Goal: Obtain resource: Download file/media

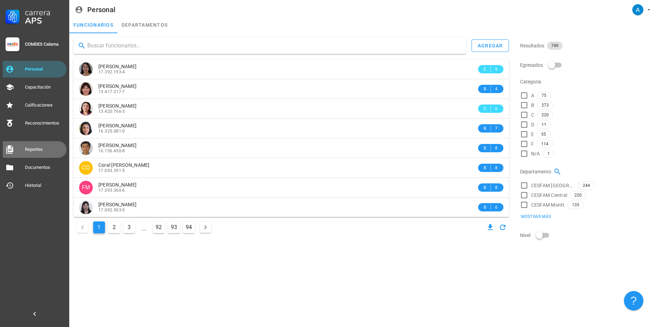
click at [41, 150] on div "Reportes" at bounding box center [44, 150] width 39 height 6
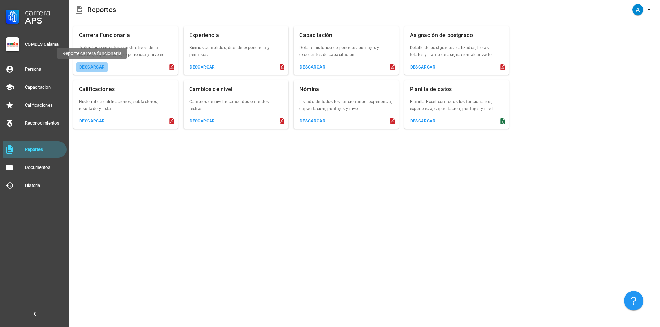
click at [98, 70] on button "descargar" at bounding box center [92, 67] width 32 height 10
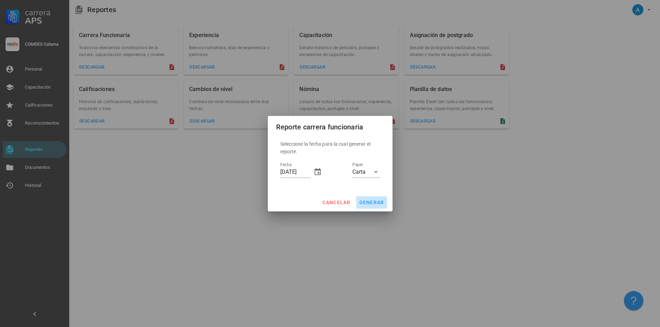
click at [378, 205] on span "generar" at bounding box center [371, 203] width 25 height 6
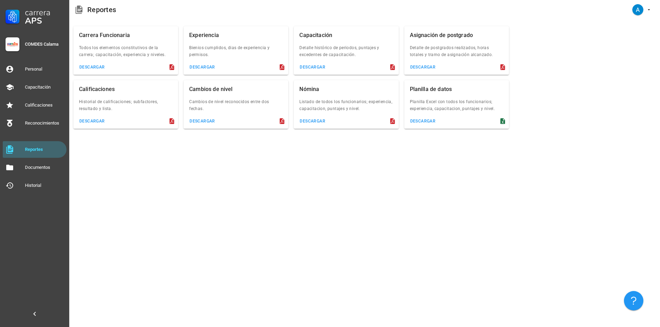
click at [501, 123] on icon at bounding box center [502, 121] width 5 height 6
click at [433, 117] on button "descargar" at bounding box center [423, 121] width 32 height 10
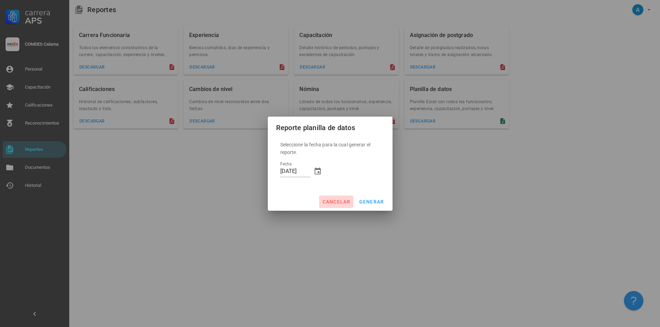
click at [337, 202] on span "cancelar" at bounding box center [336, 202] width 28 height 6
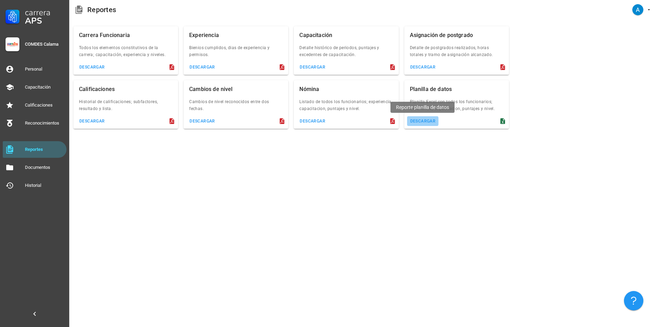
click at [420, 123] on div "descargar" at bounding box center [423, 121] width 26 height 5
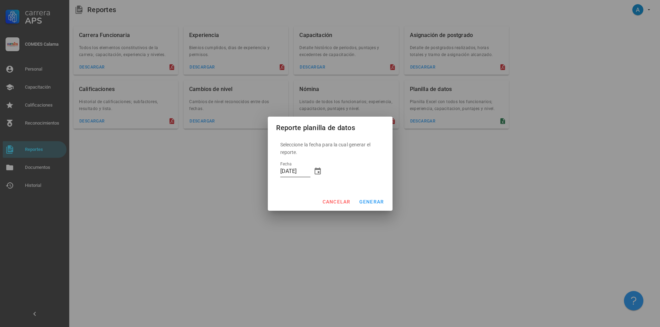
click at [318, 167] on div "Fecha [DATE]" at bounding box center [301, 173] width 42 height 23
click at [316, 171] on icon "button" at bounding box center [317, 171] width 8 height 8
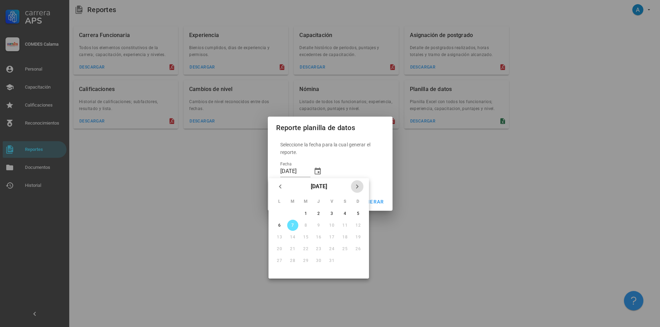
click at [356, 186] on icon "Próximo mes" at bounding box center [357, 187] width 8 height 8
click at [382, 289] on div at bounding box center [330, 163] width 660 height 327
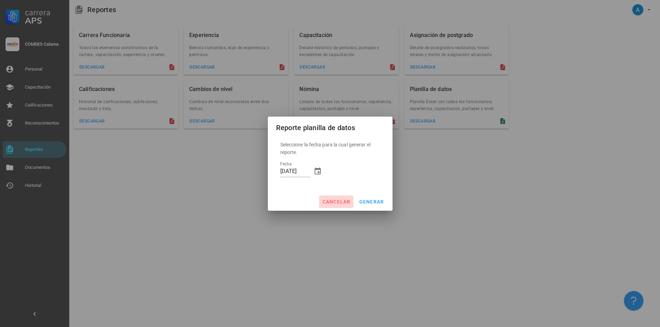
click at [337, 203] on span "cancelar" at bounding box center [336, 202] width 28 height 6
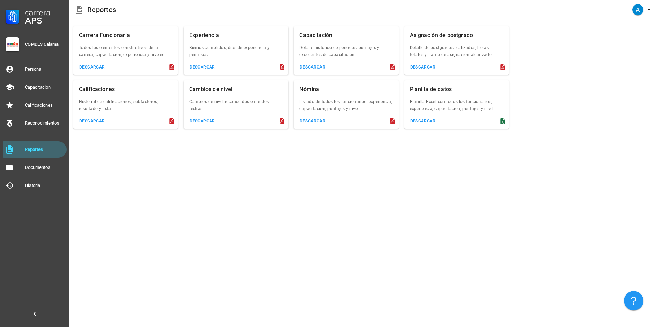
click at [501, 120] on icon at bounding box center [502, 121] width 5 height 6
click at [424, 123] on div "descargar" at bounding box center [423, 121] width 26 height 5
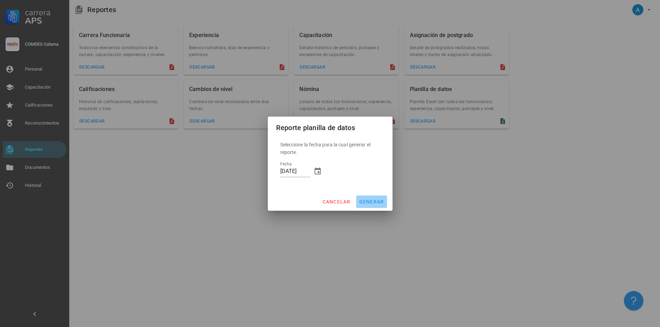
click at [374, 201] on span "generar" at bounding box center [371, 202] width 25 height 6
